Goal: Information Seeking & Learning: Learn about a topic

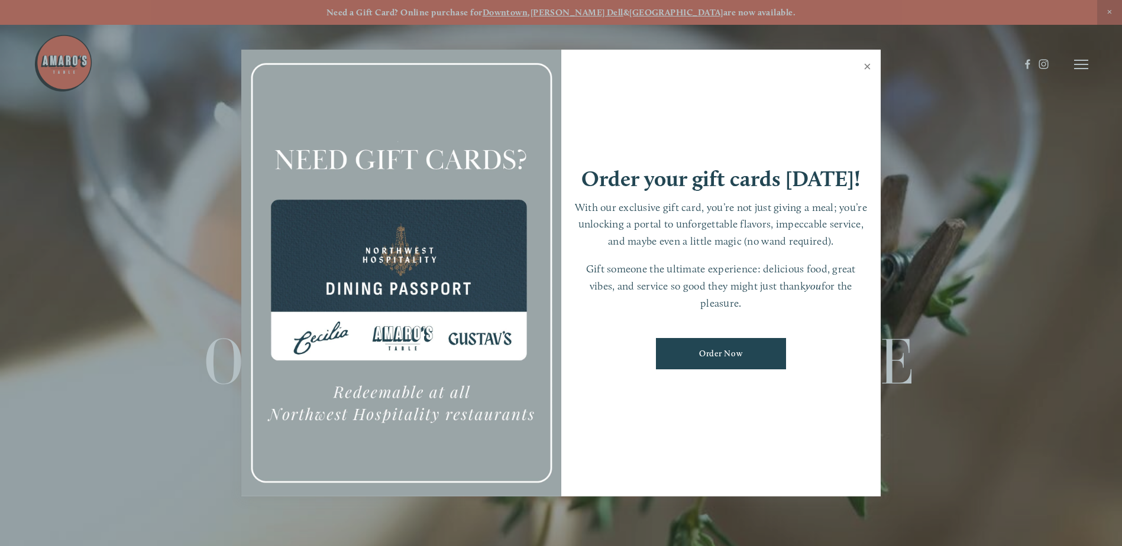
click at [868, 66] on link "Close" at bounding box center [867, 67] width 23 height 33
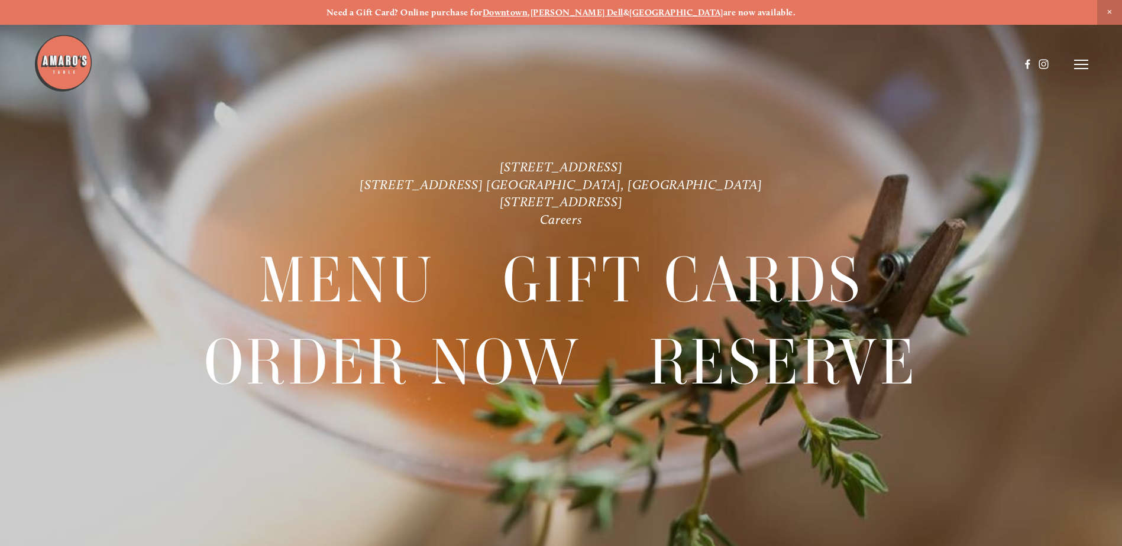
scroll to position [25, 0]
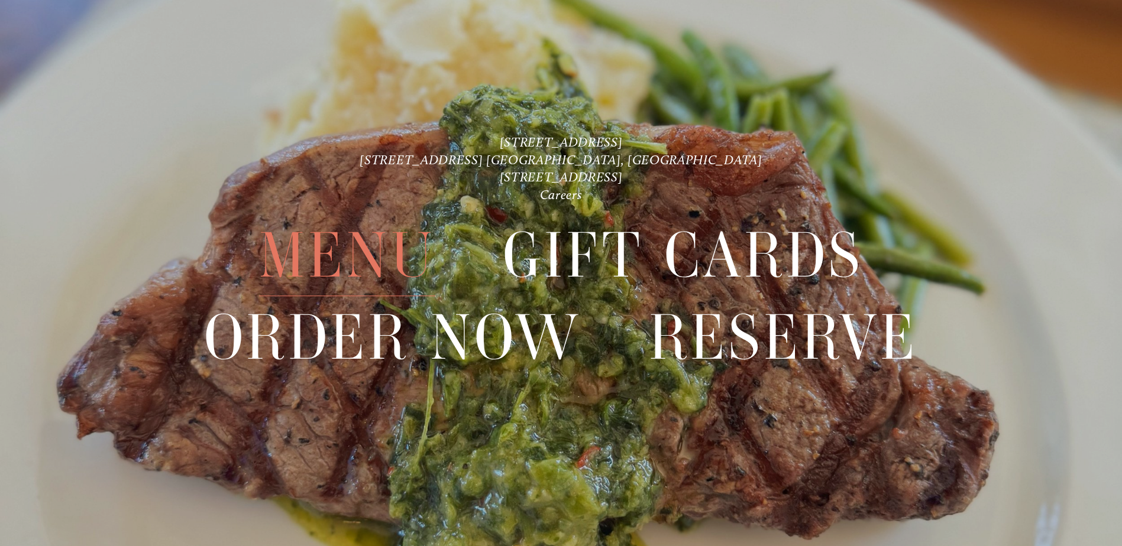
click at [352, 254] on span "Menu" at bounding box center [347, 255] width 176 height 81
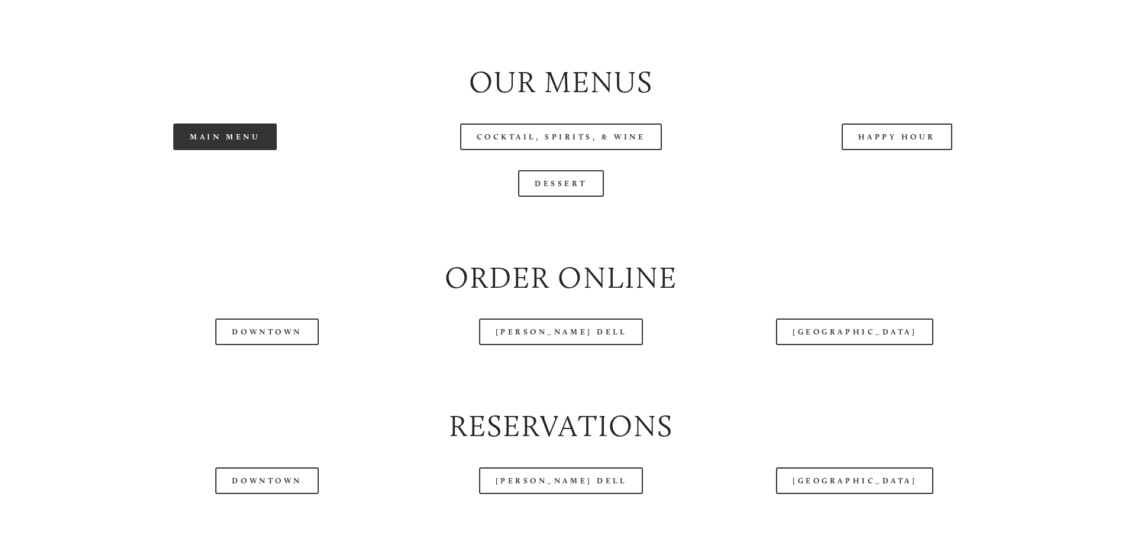
scroll to position [1338, 0]
click at [202, 150] on link "Main Menu" at bounding box center [224, 136] width 103 height 27
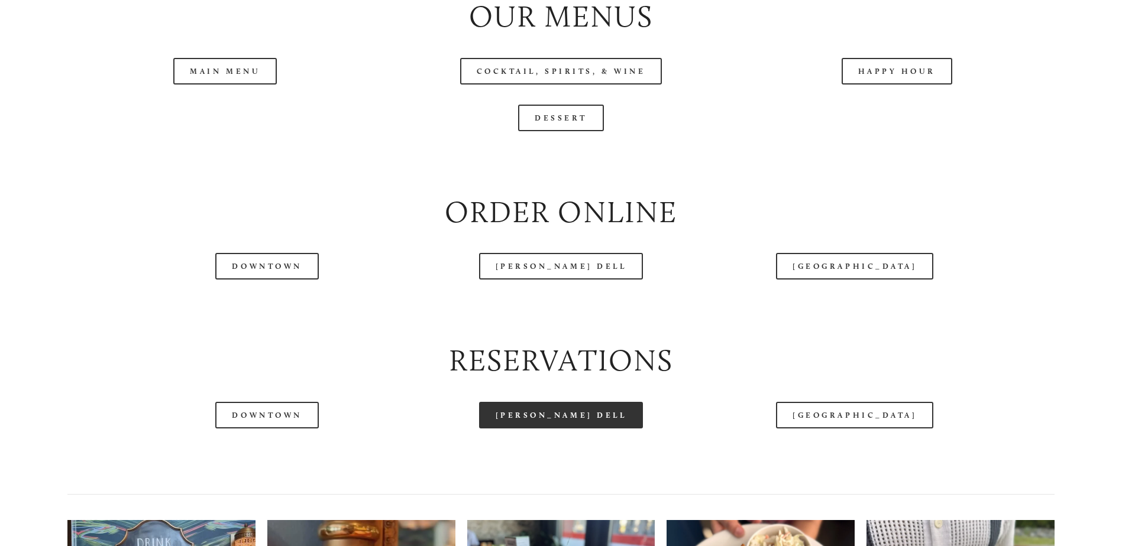
scroll to position [1404, 0]
click at [545, 428] on link "[PERSON_NAME] Dell" at bounding box center [561, 415] width 164 height 27
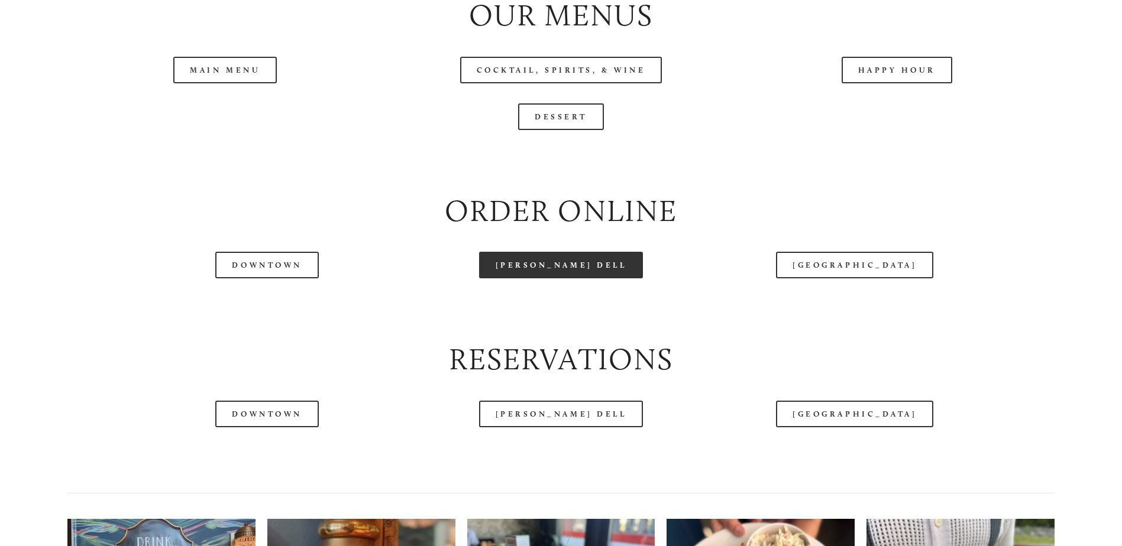
click at [574, 279] on link "[PERSON_NAME] Dell" at bounding box center [561, 265] width 164 height 27
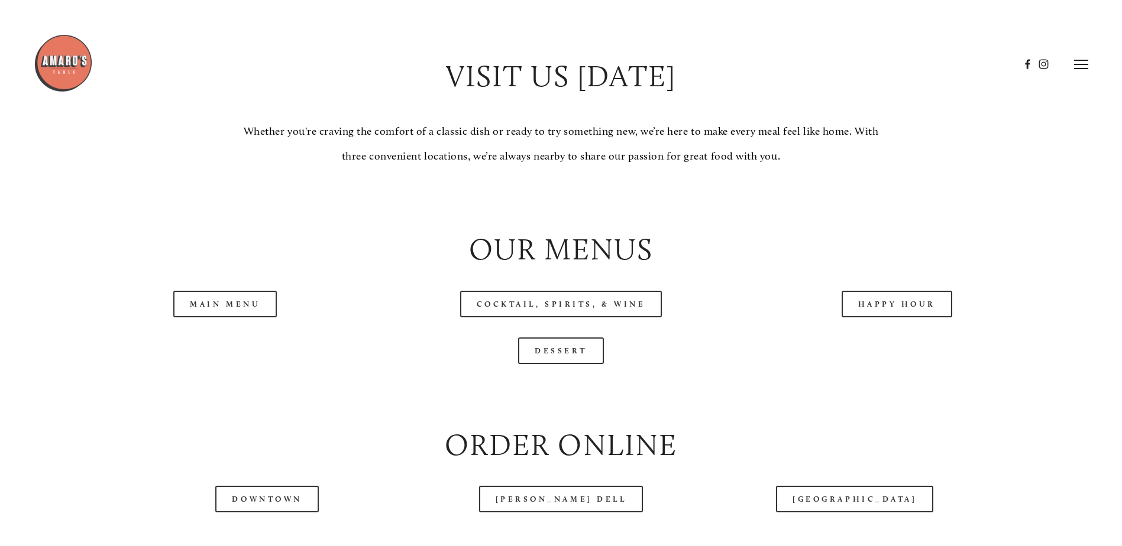
scroll to position [1170, 0]
click at [886, 318] on link "Happy Hour" at bounding box center [897, 305] width 111 height 27
click at [581, 318] on link "Cocktail, Spirits, & Wine" at bounding box center [561, 305] width 202 height 27
